Goal: Information Seeking & Learning: Learn about a topic

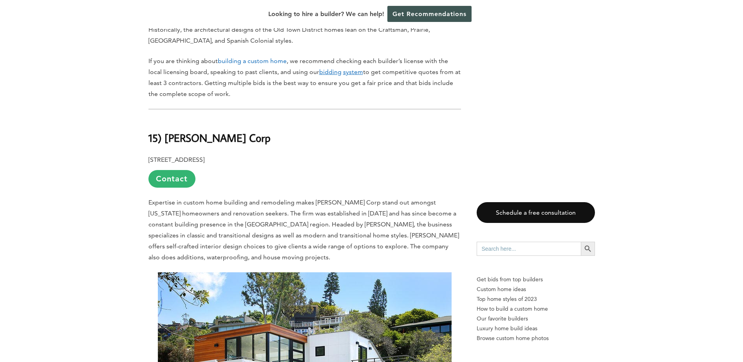
scroll to position [588, 0]
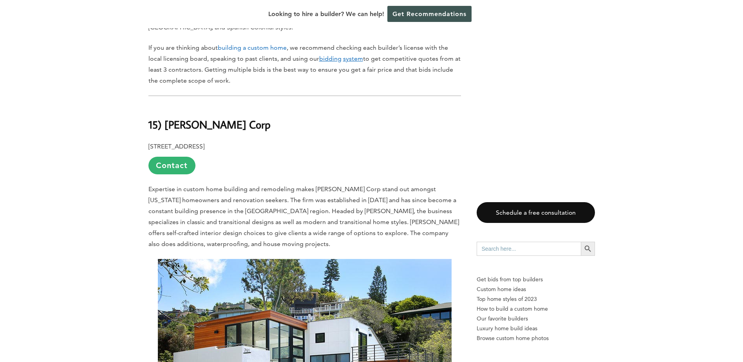
scroll to position [509, 0]
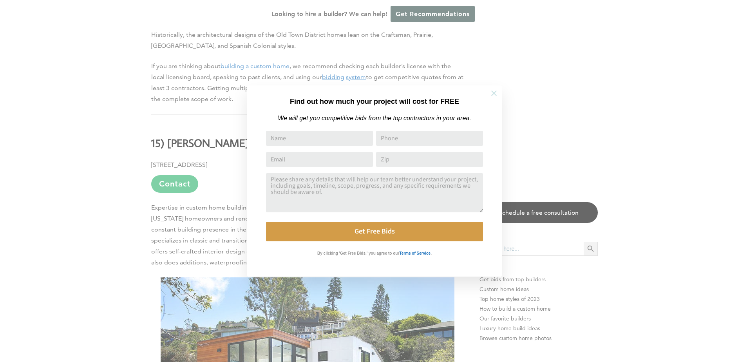
click at [494, 93] on icon at bounding box center [493, 92] width 5 height 5
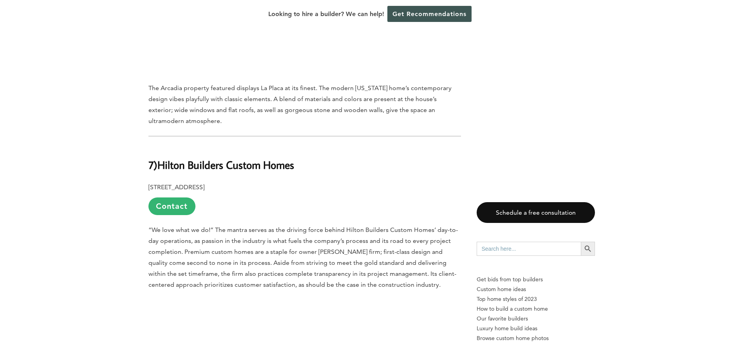
drag, startPoint x: 666, startPoint y: 147, endPoint x: 674, endPoint y: 340, distance: 192.9
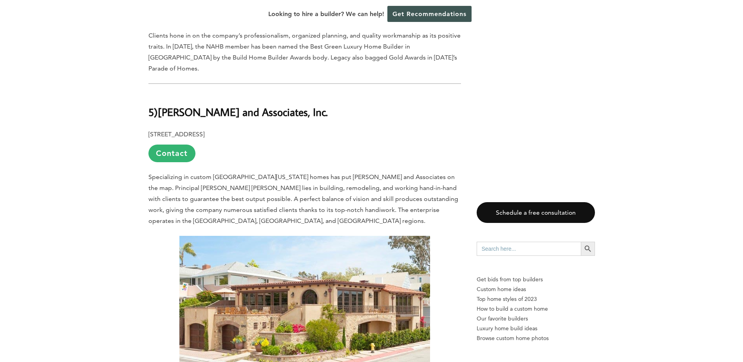
scroll to position [5082, 0]
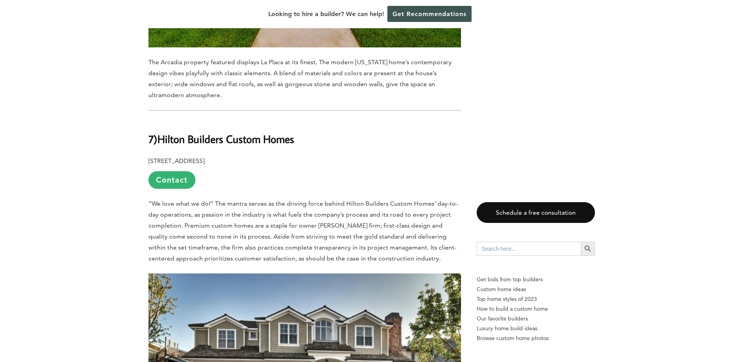
scroll to position [4077, 0]
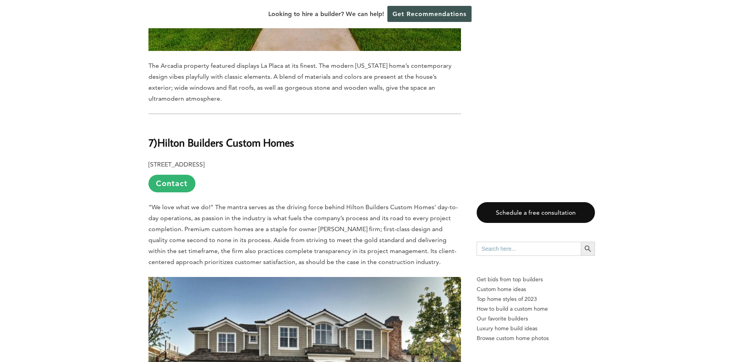
click at [334, 203] on span "“We love what we do!” The mantra serves as the driving force behind Hilton Buil…" at bounding box center [302, 234] width 309 height 62
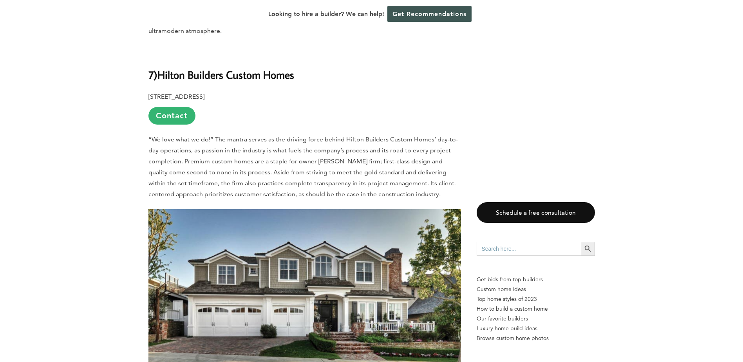
scroll to position [4116, 0]
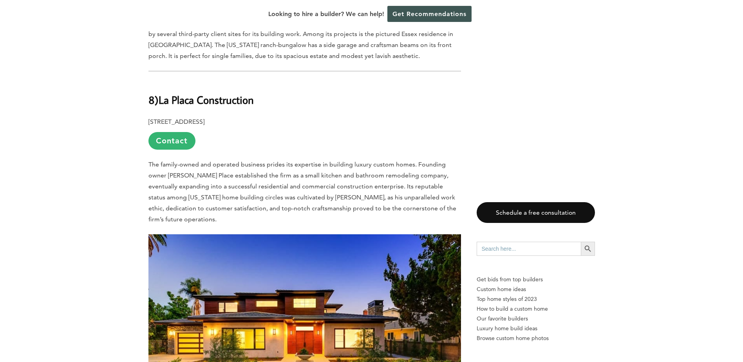
scroll to position [3646, 0]
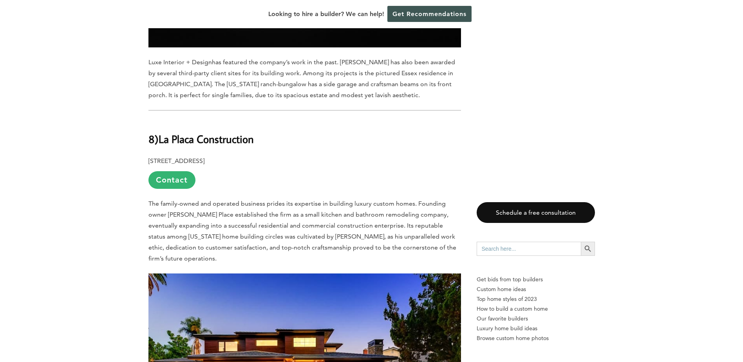
drag, startPoint x: 256, startPoint y: 54, endPoint x: 162, endPoint y: 57, distance: 94.4
click at [162, 120] on h2 "8) La Placa Construction" at bounding box center [304, 133] width 313 height 27
copy b "La Placa Construction"
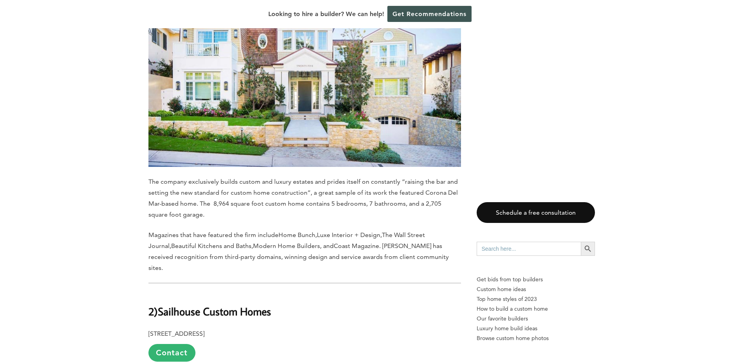
drag, startPoint x: 712, startPoint y: 90, endPoint x: 747, endPoint y: 239, distance: 153.5
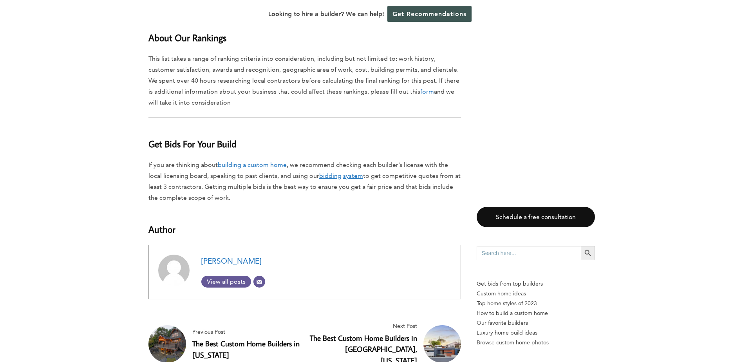
scroll to position [7357, 0]
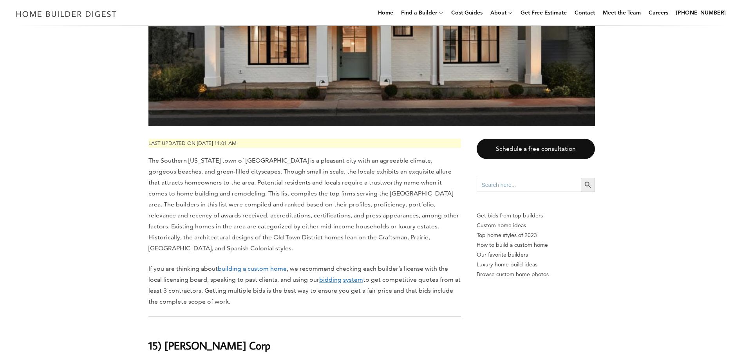
scroll to position [0, 0]
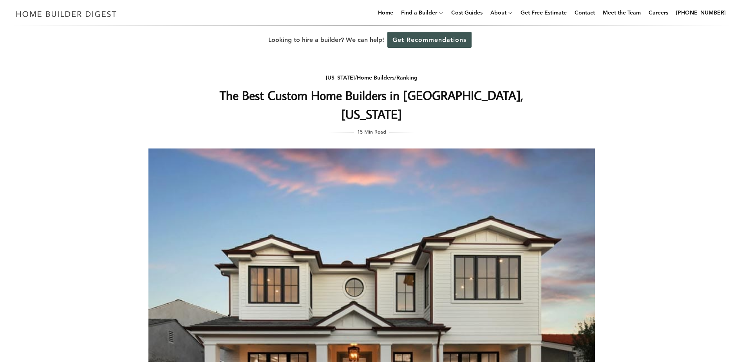
drag, startPoint x: 736, startPoint y: 255, endPoint x: 720, endPoint y: 72, distance: 183.6
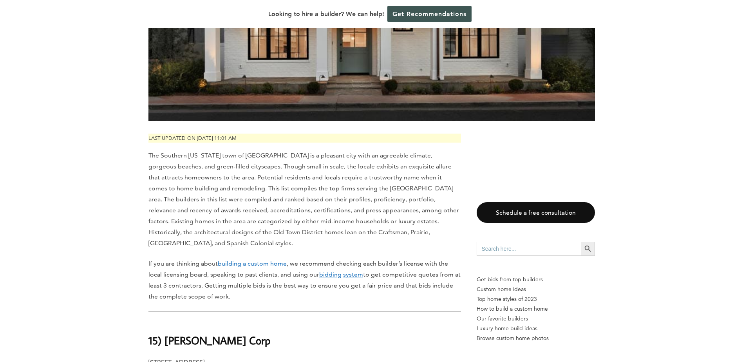
scroll to position [313, 0]
